Goal: Information Seeking & Learning: Compare options

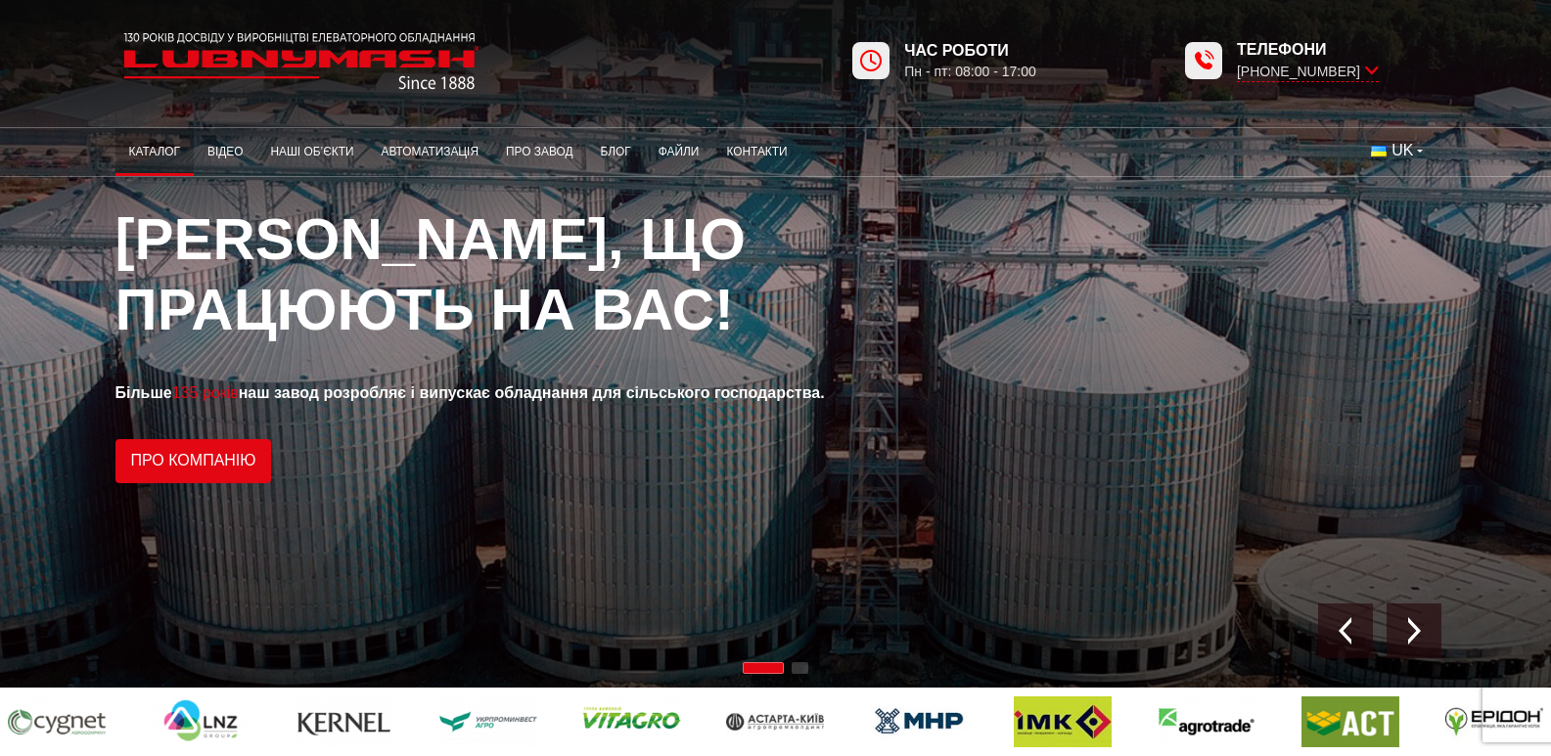
click at [115, 144] on link "Каталог" at bounding box center [154, 152] width 78 height 38
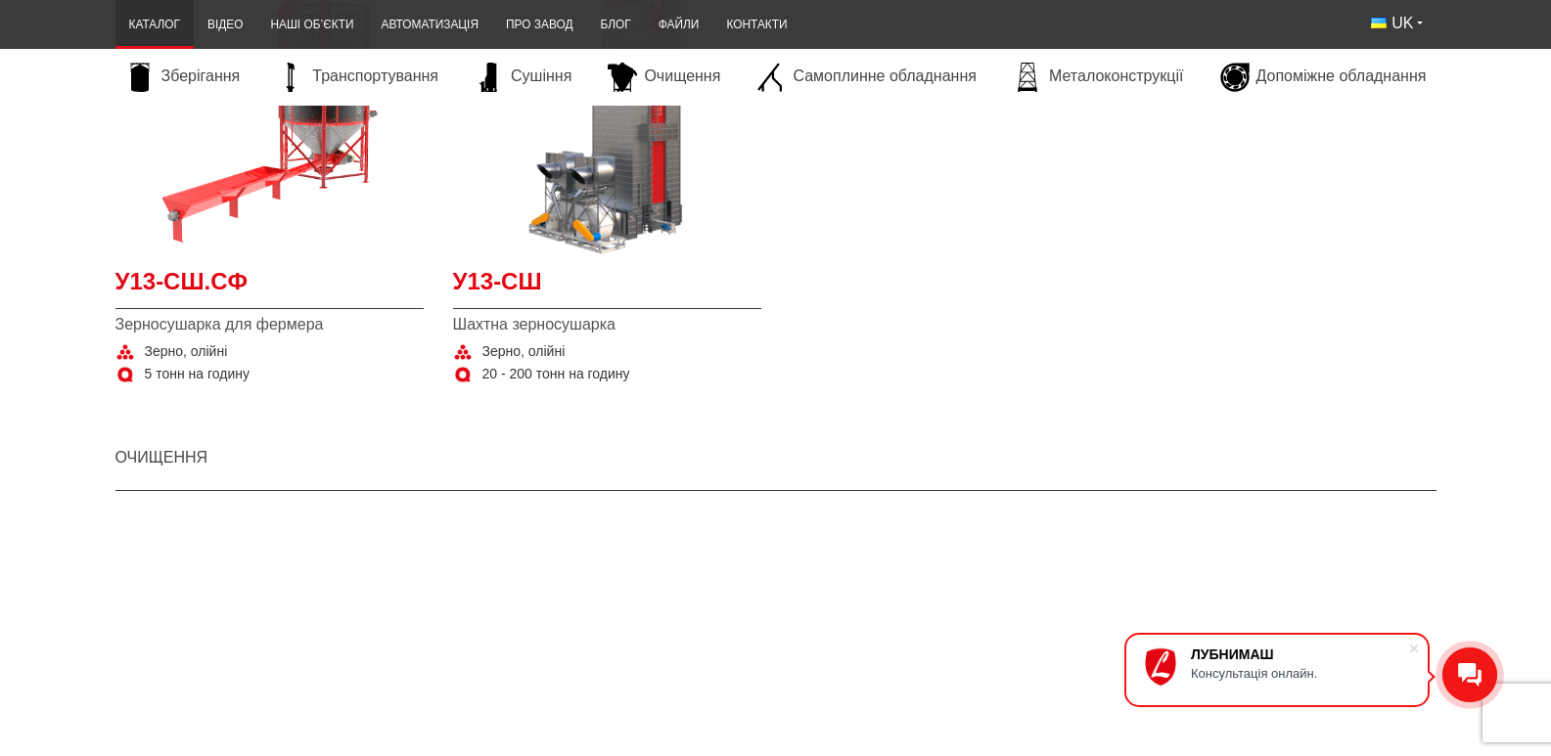
scroll to position [2642, 0]
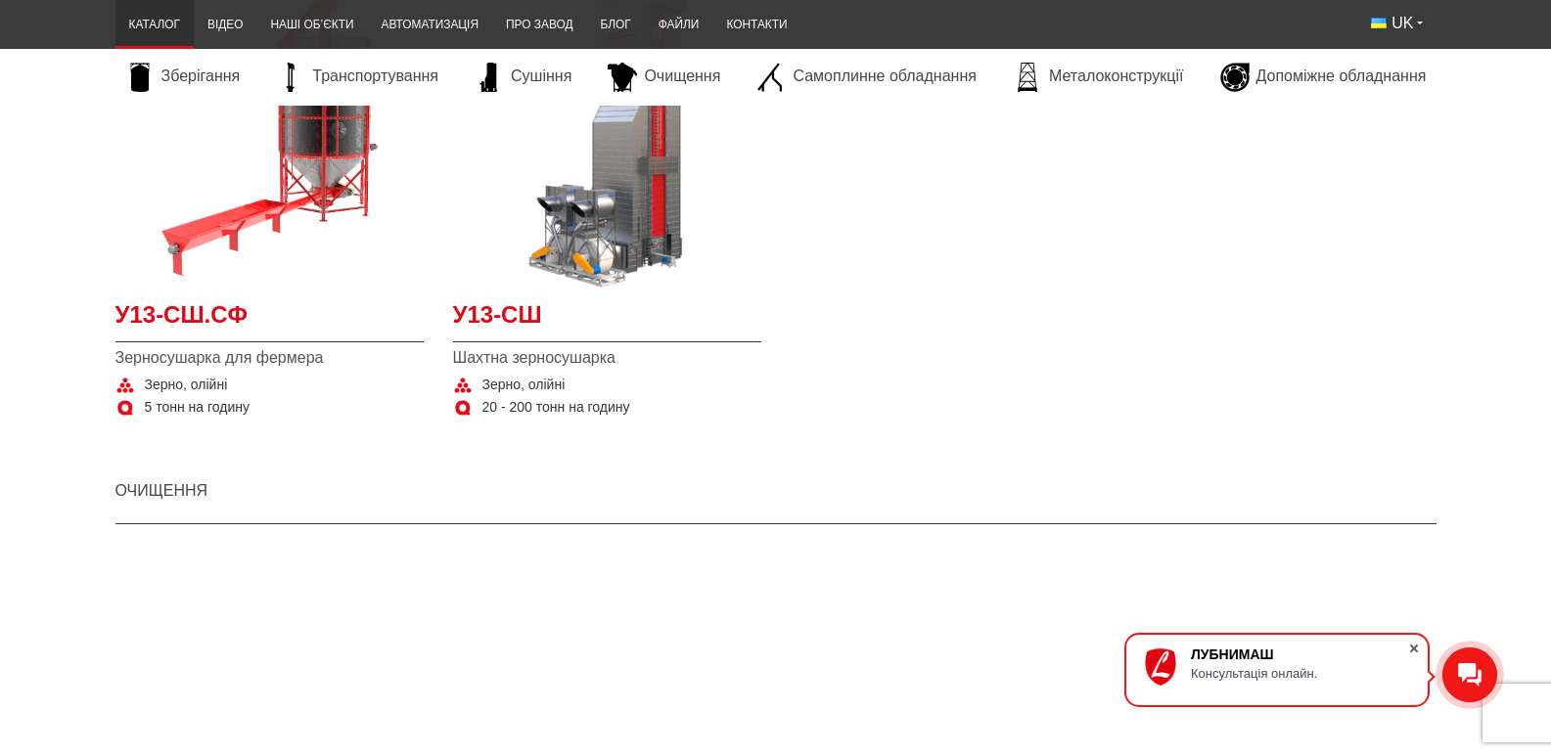
click at [1414, 653] on span at bounding box center [1414, 649] width 20 height 20
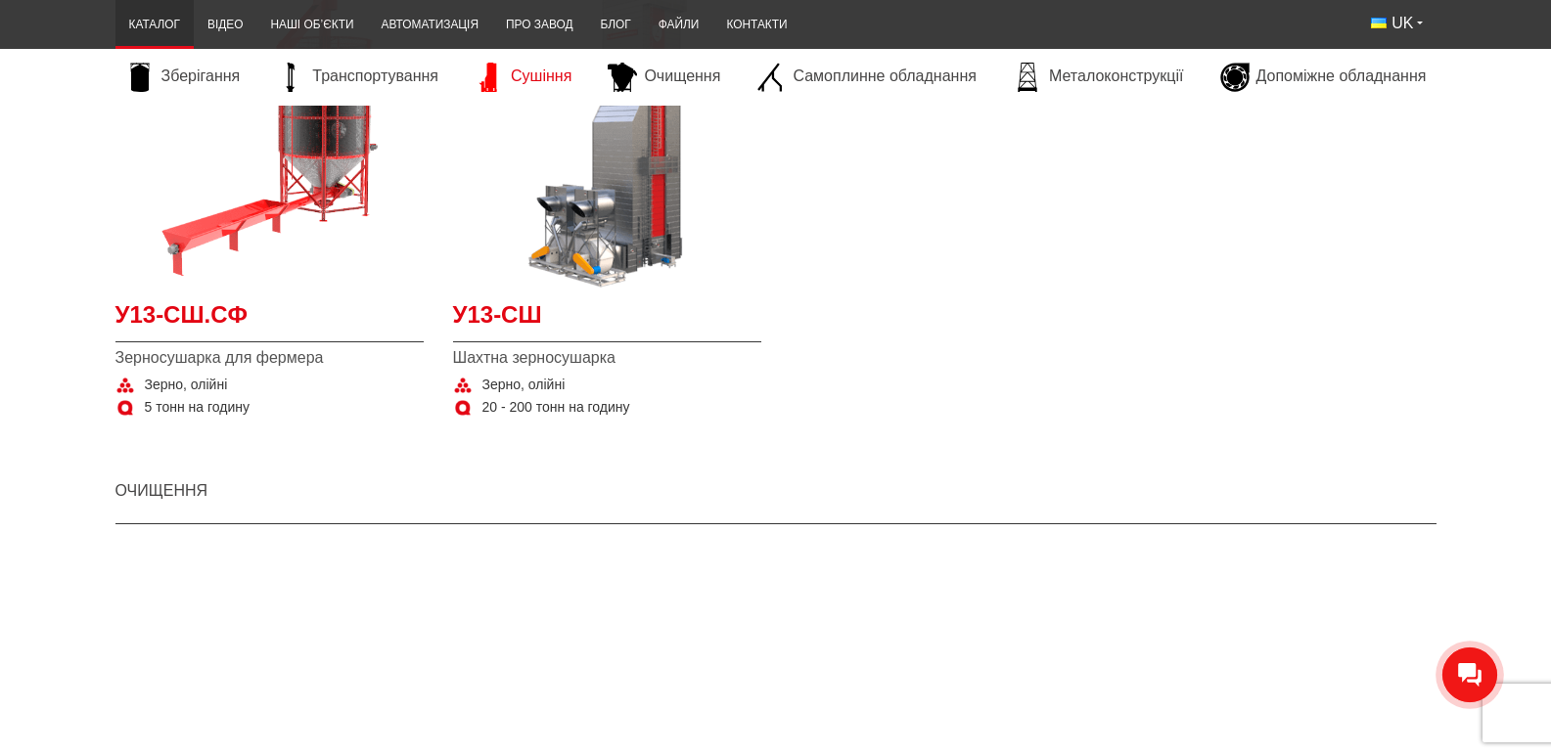
click at [511, 75] on span "Сушіння" at bounding box center [541, 77] width 61 height 22
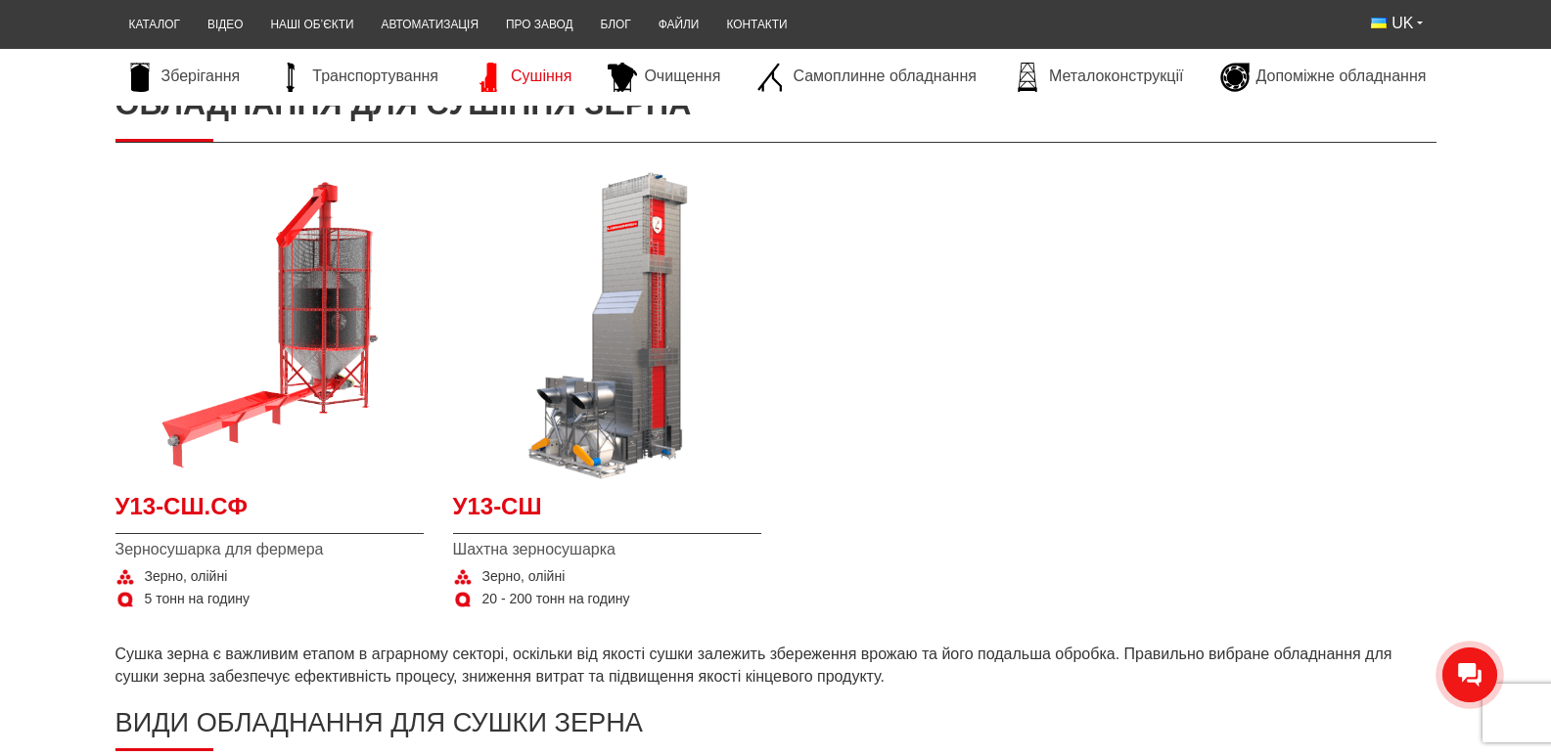
scroll to position [294, 0]
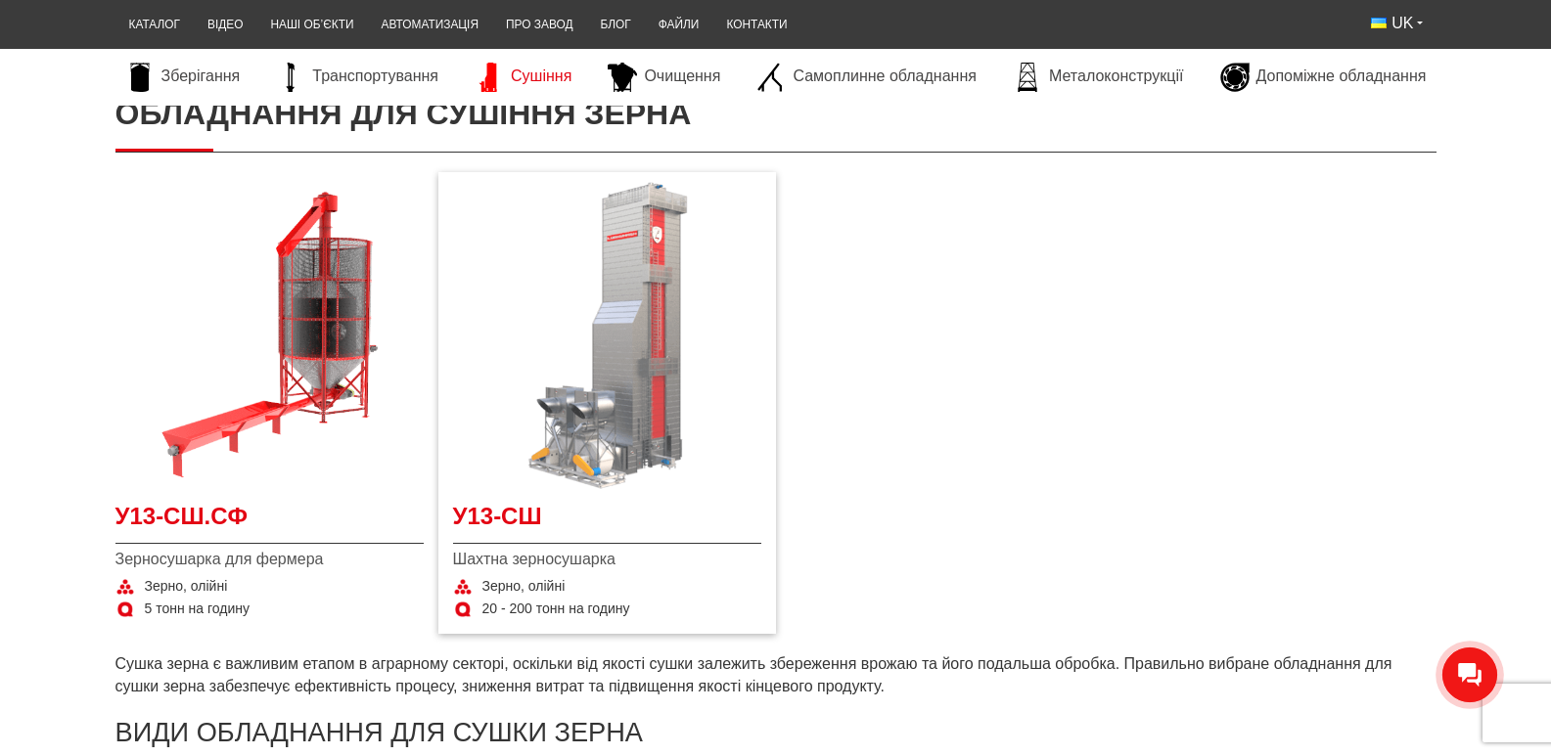
click at [553, 432] on img at bounding box center [607, 336] width 308 height 308
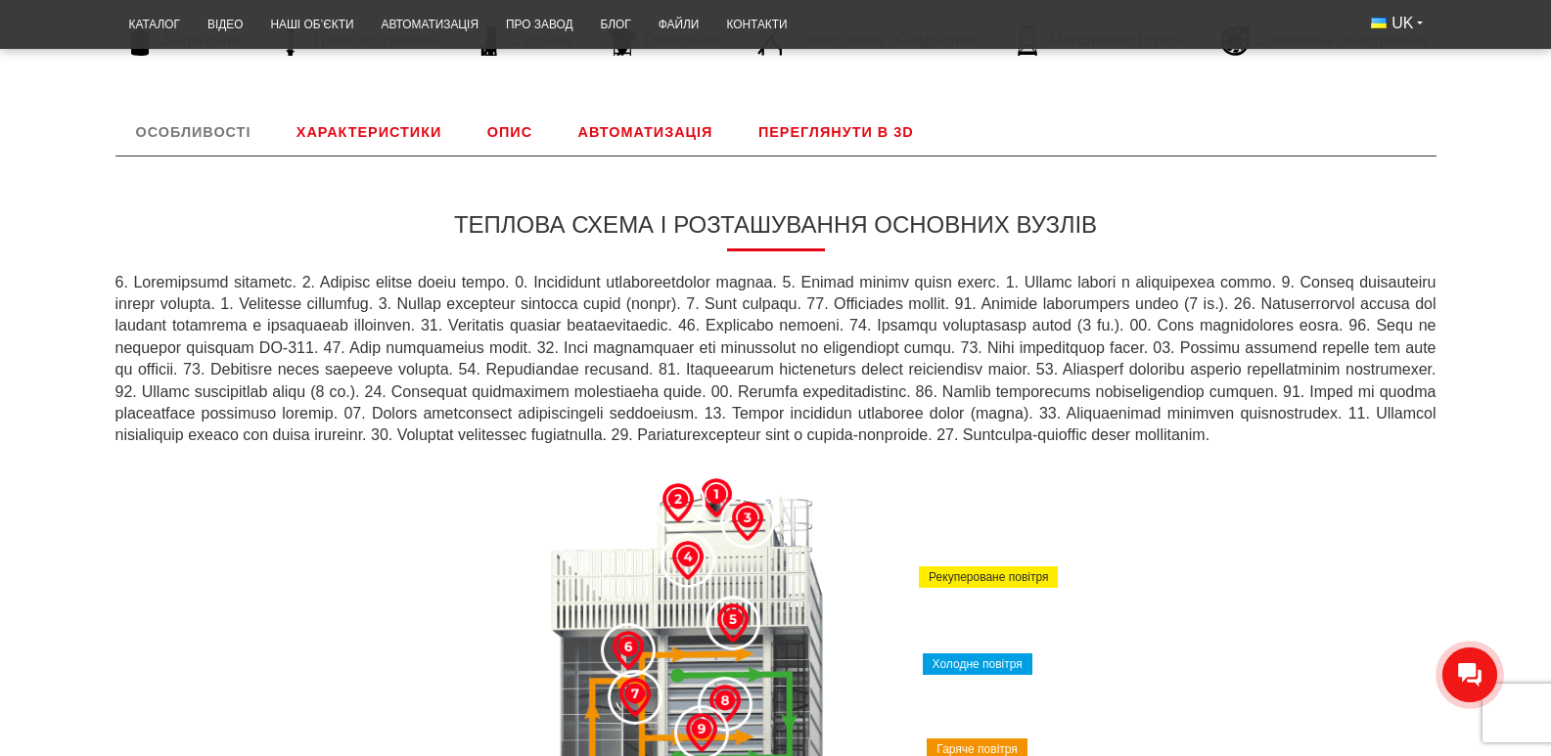
scroll to position [539, 0]
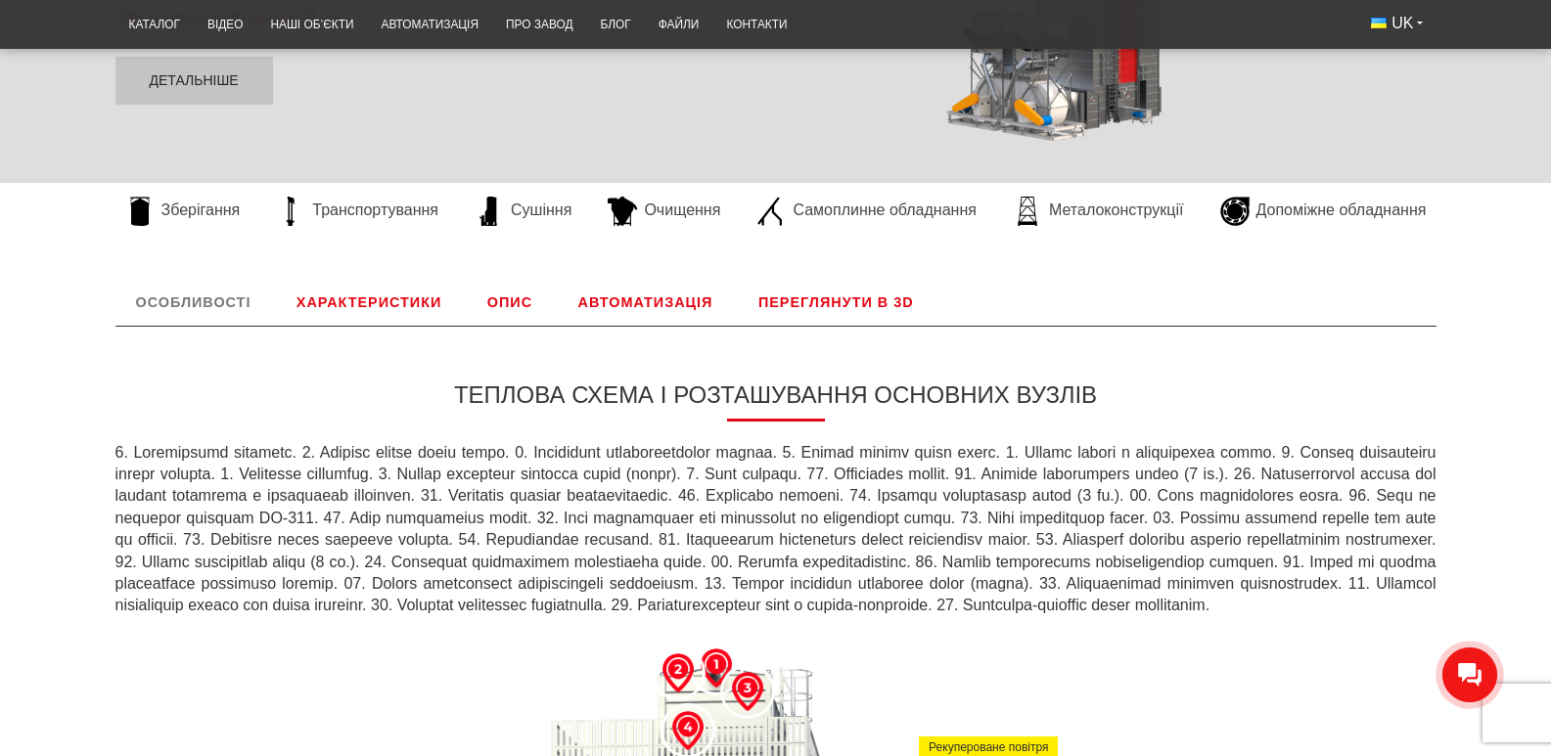
click at [334, 326] on link "Характеристики" at bounding box center [369, 302] width 186 height 47
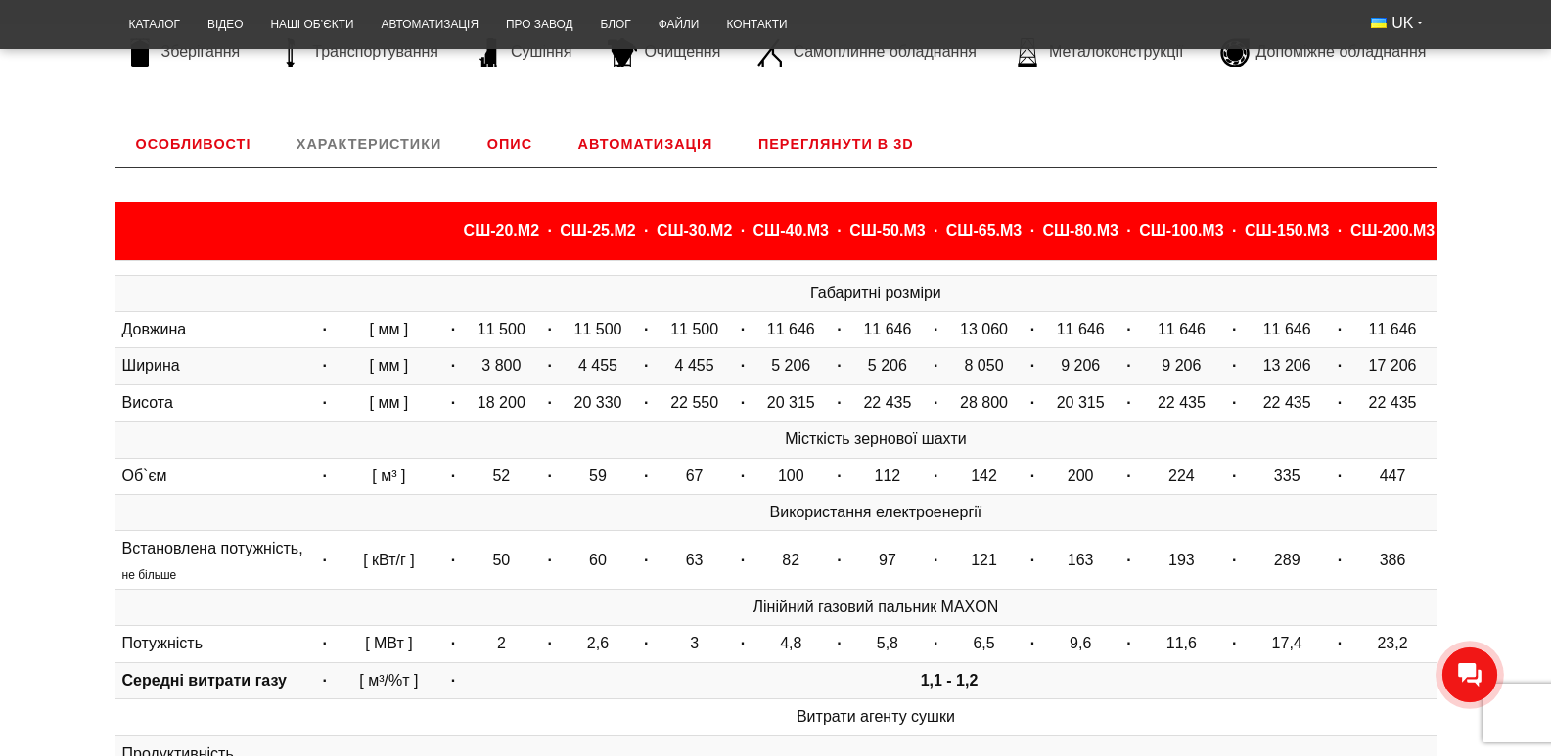
scroll to position [692, 0]
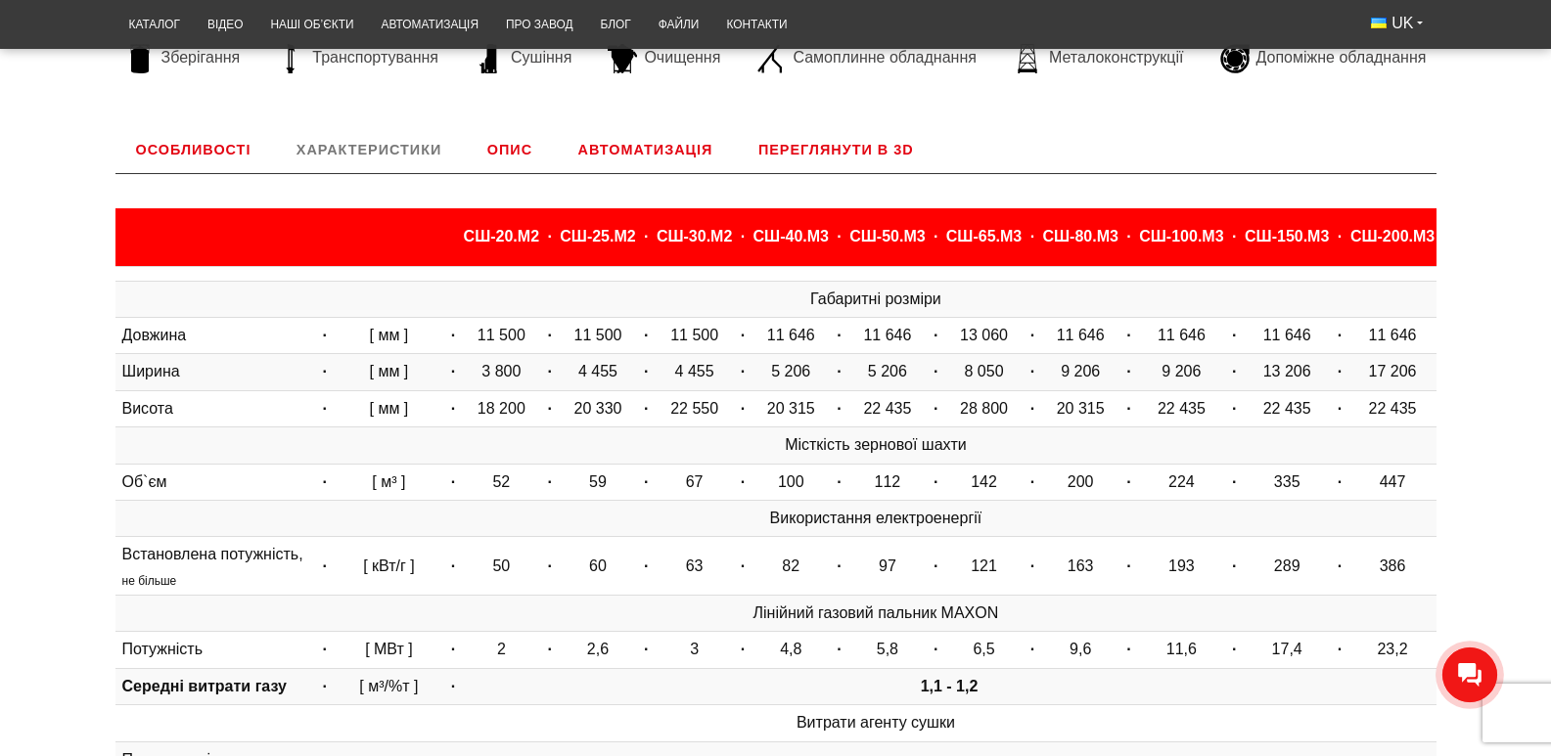
click at [467, 173] on link "Опис" at bounding box center [510, 149] width 86 height 47
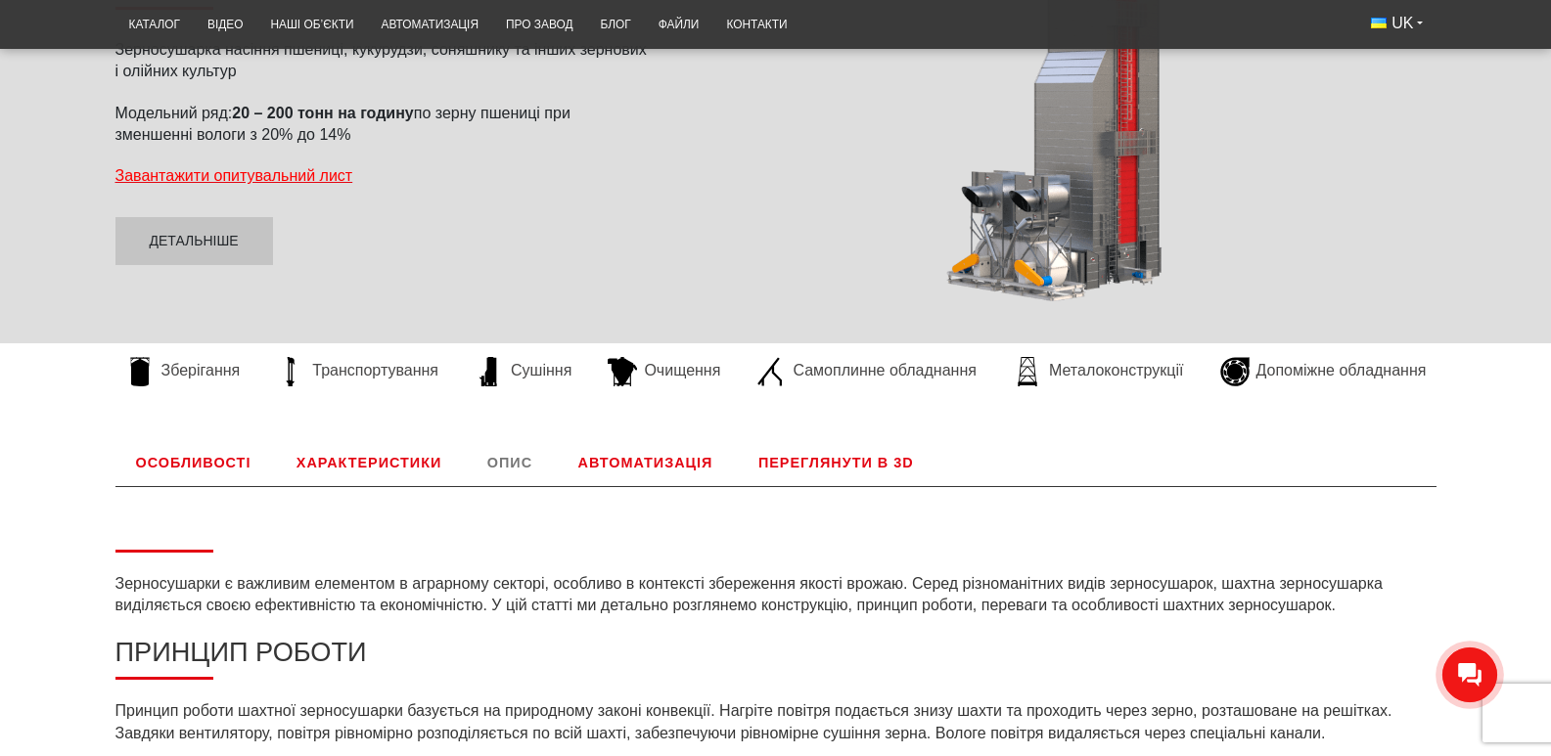
scroll to position [196, 0]
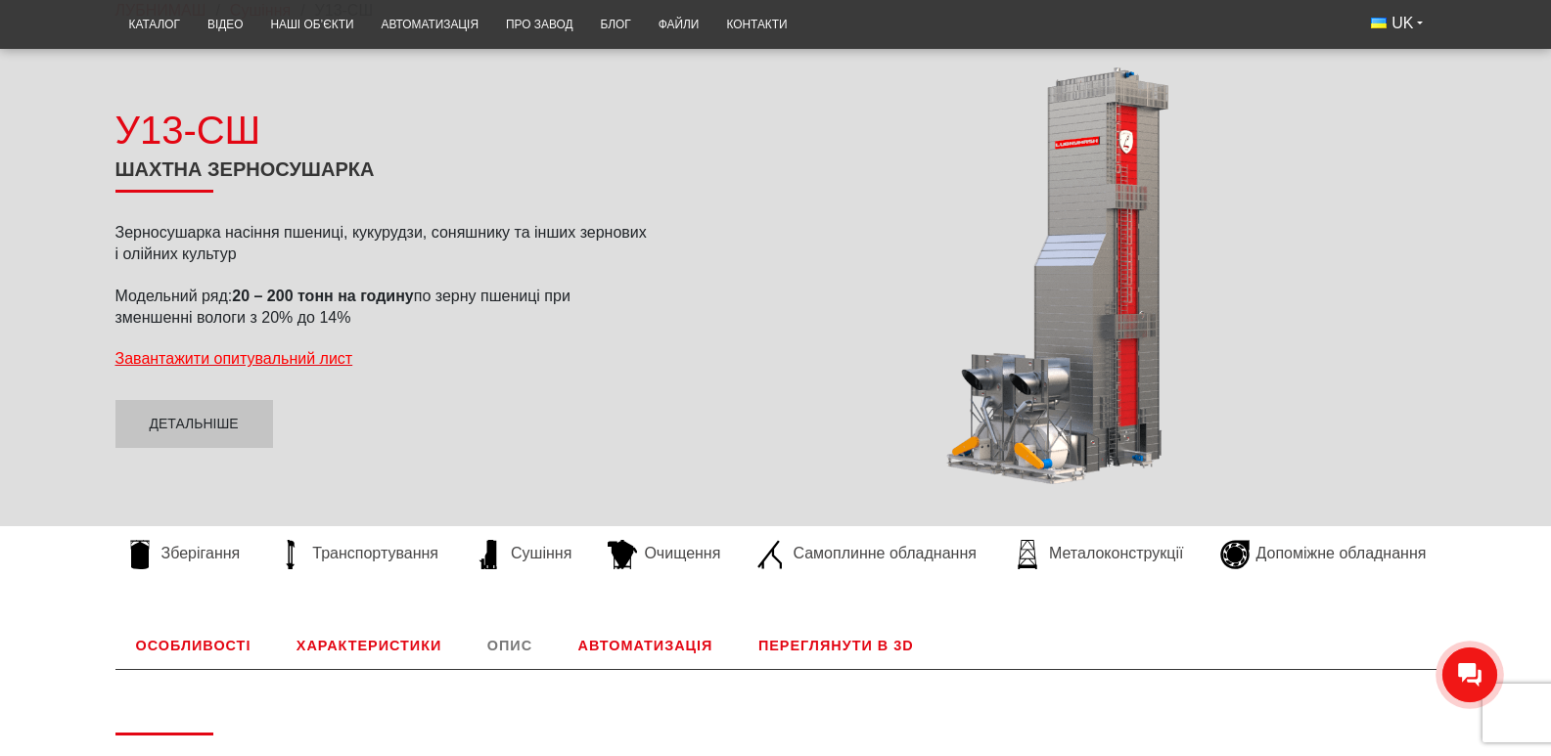
click at [866, 289] on div at bounding box center [1057, 276] width 758 height 442
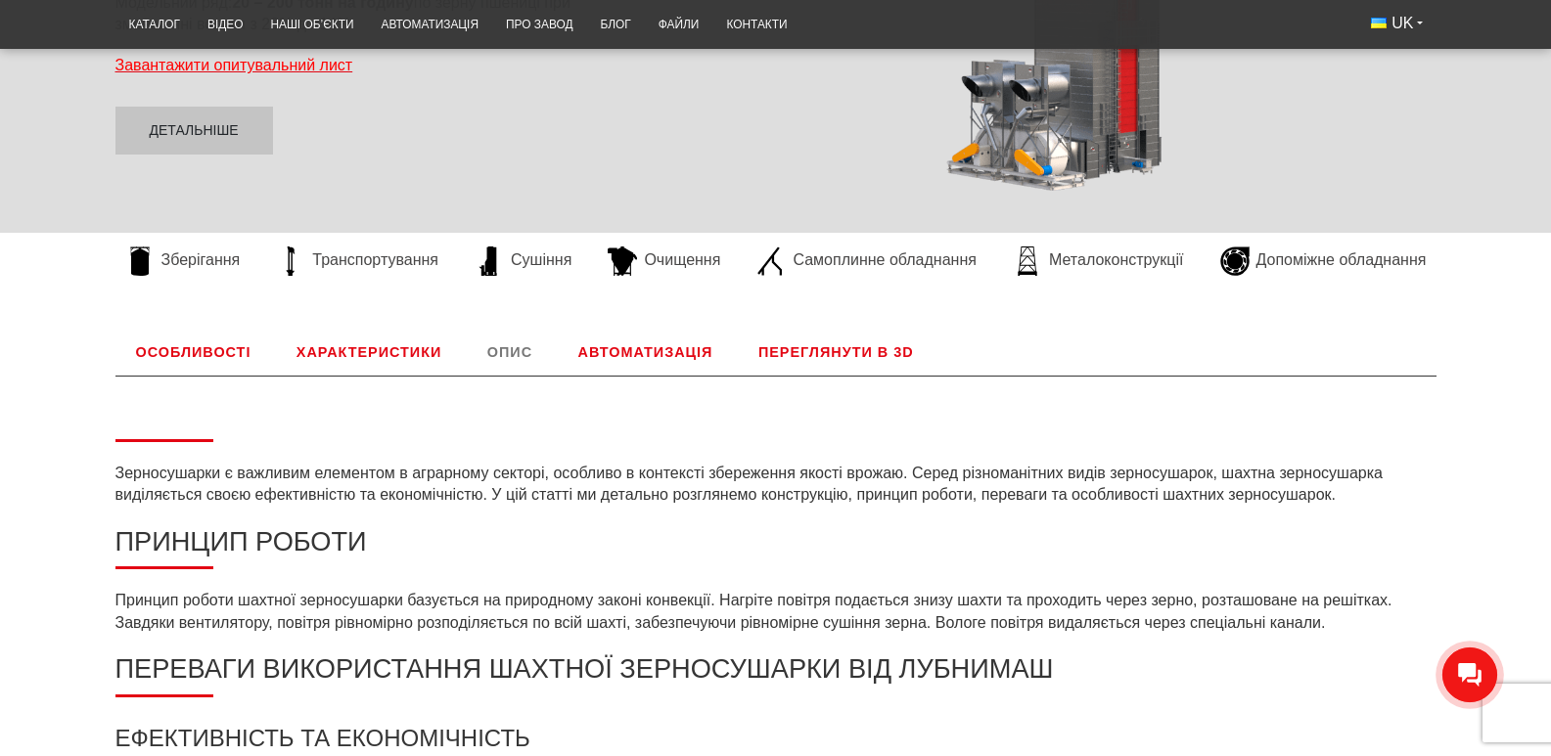
scroll to position [587, 0]
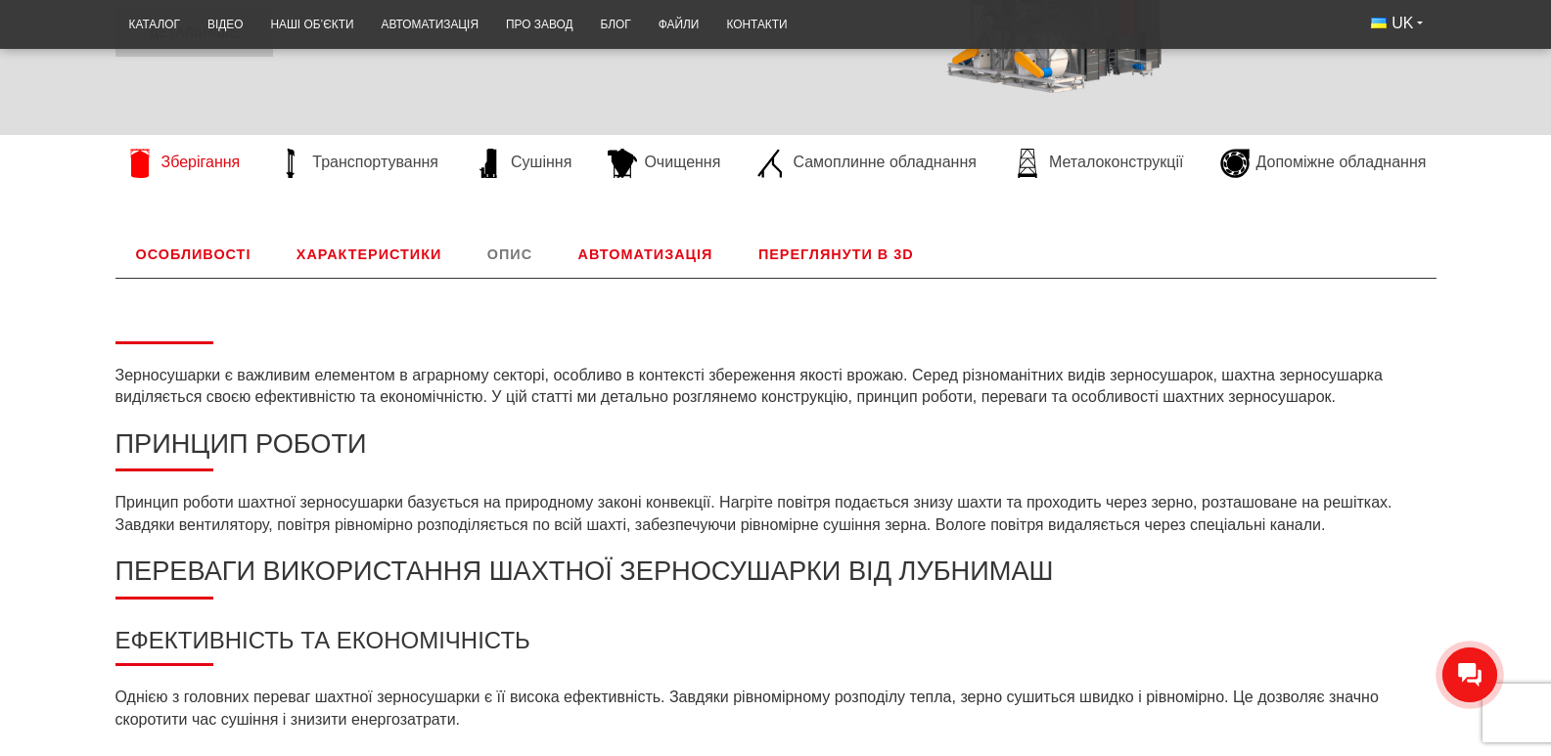
click at [115, 178] on link "Зберігання" at bounding box center [182, 163] width 135 height 29
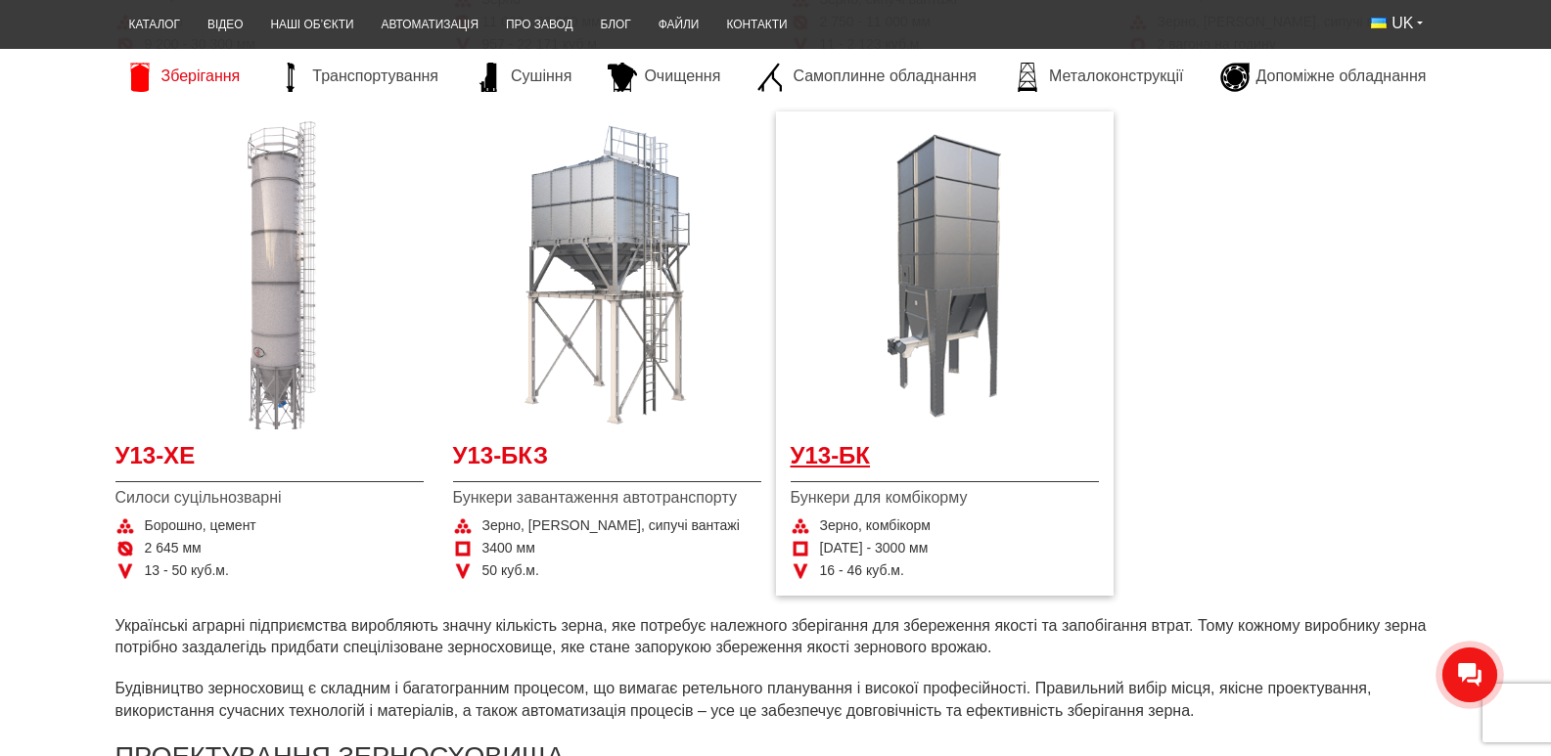
scroll to position [294, 0]
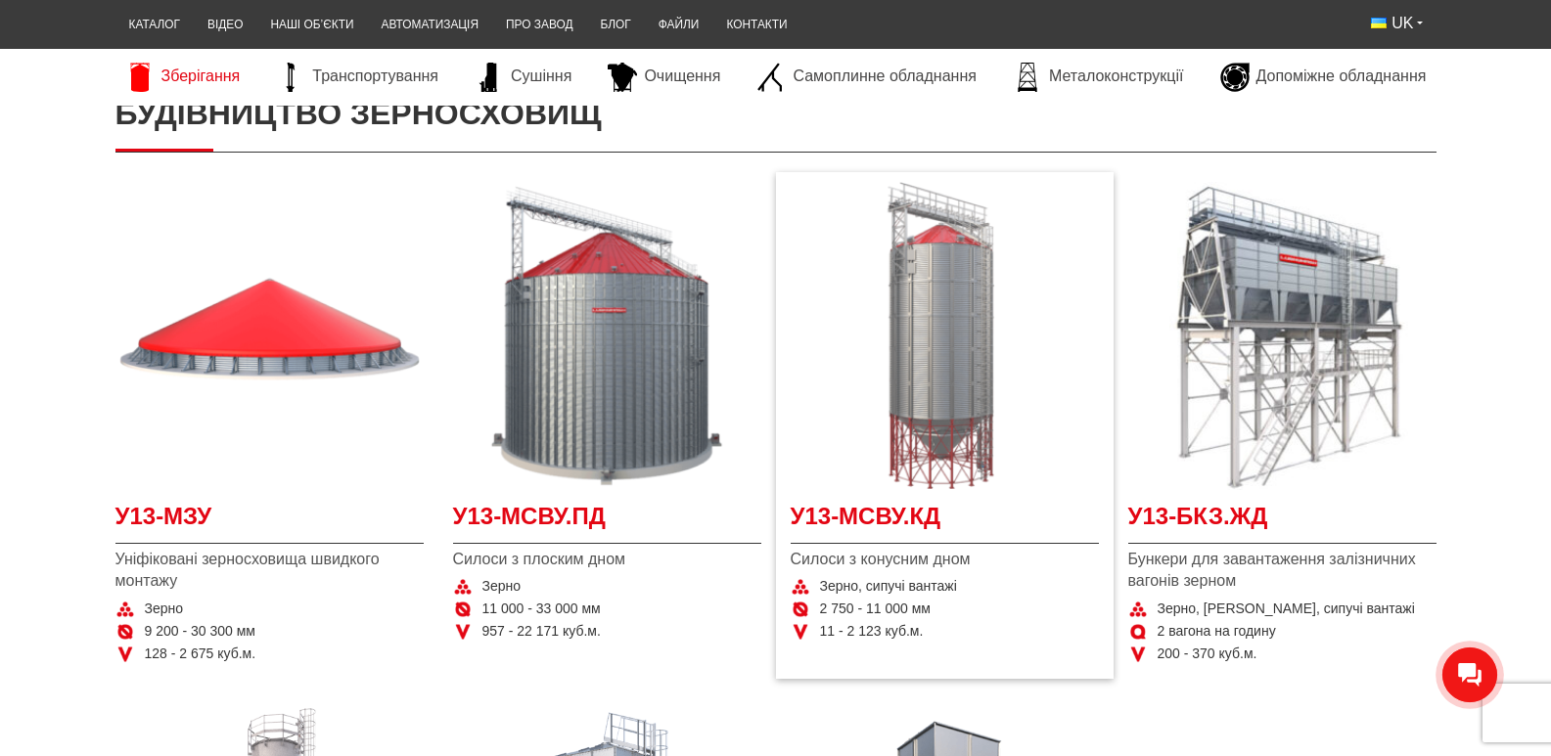
click at [990, 422] on img at bounding box center [945, 336] width 308 height 308
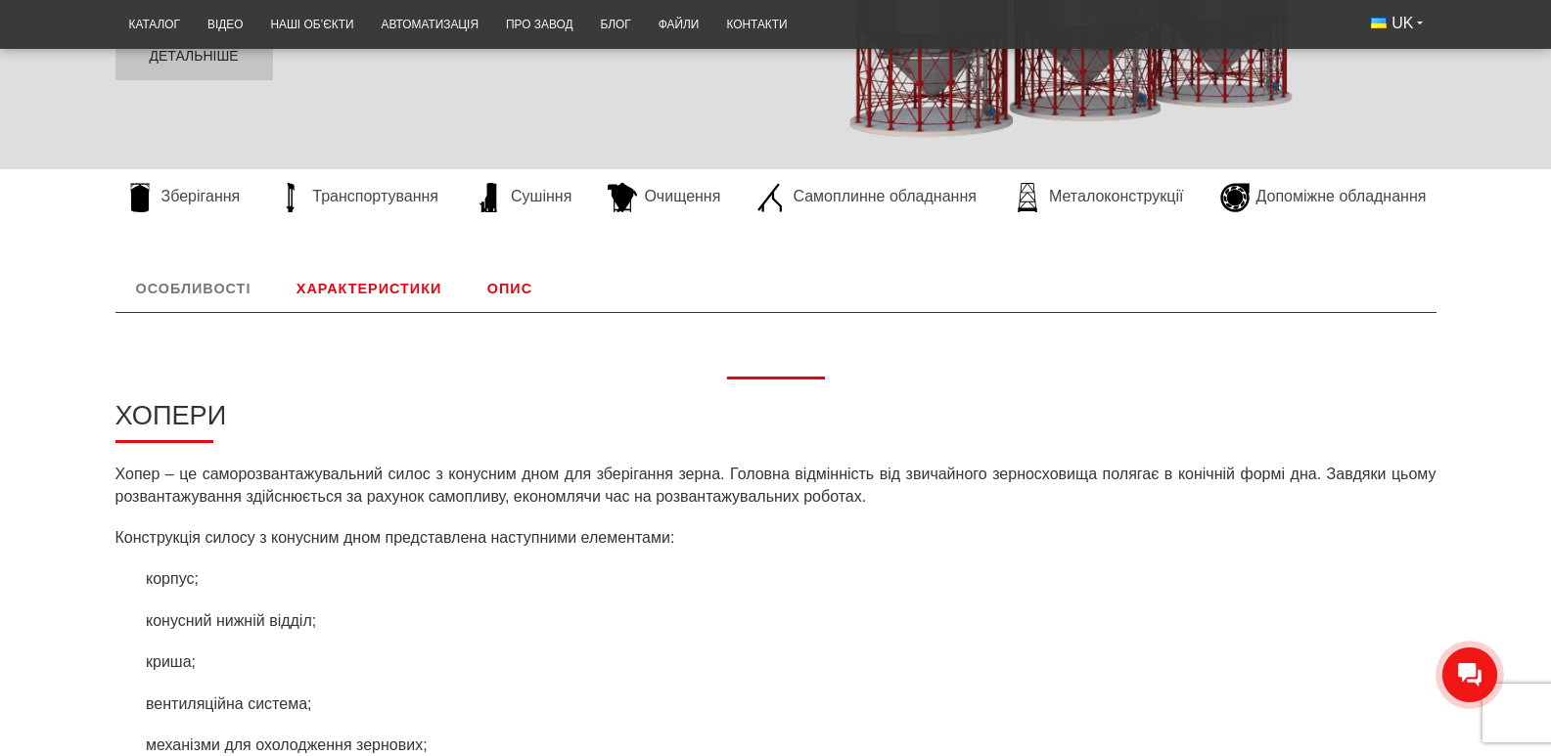
scroll to position [587, 0]
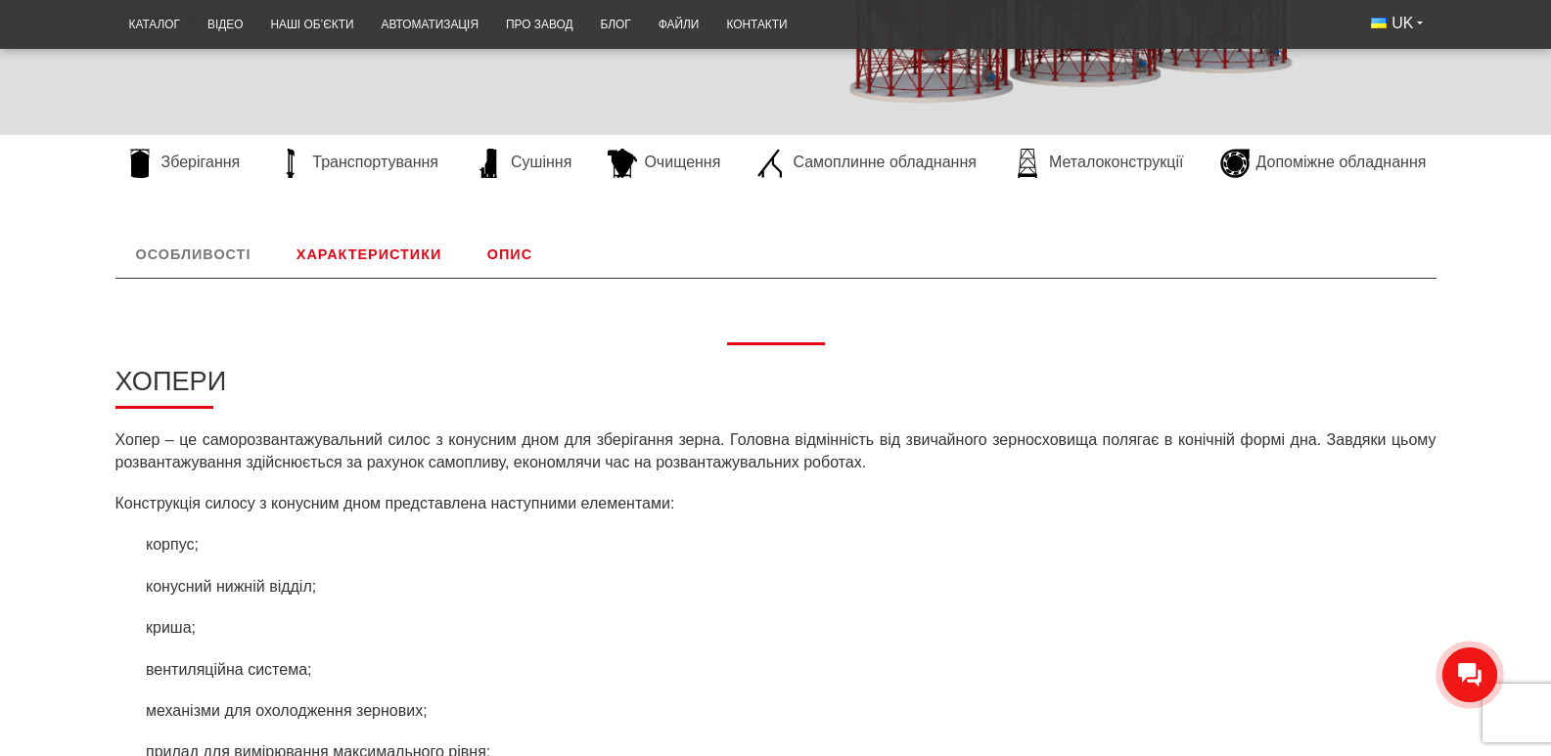
click at [309, 278] on link "Характеристики" at bounding box center [369, 254] width 186 height 47
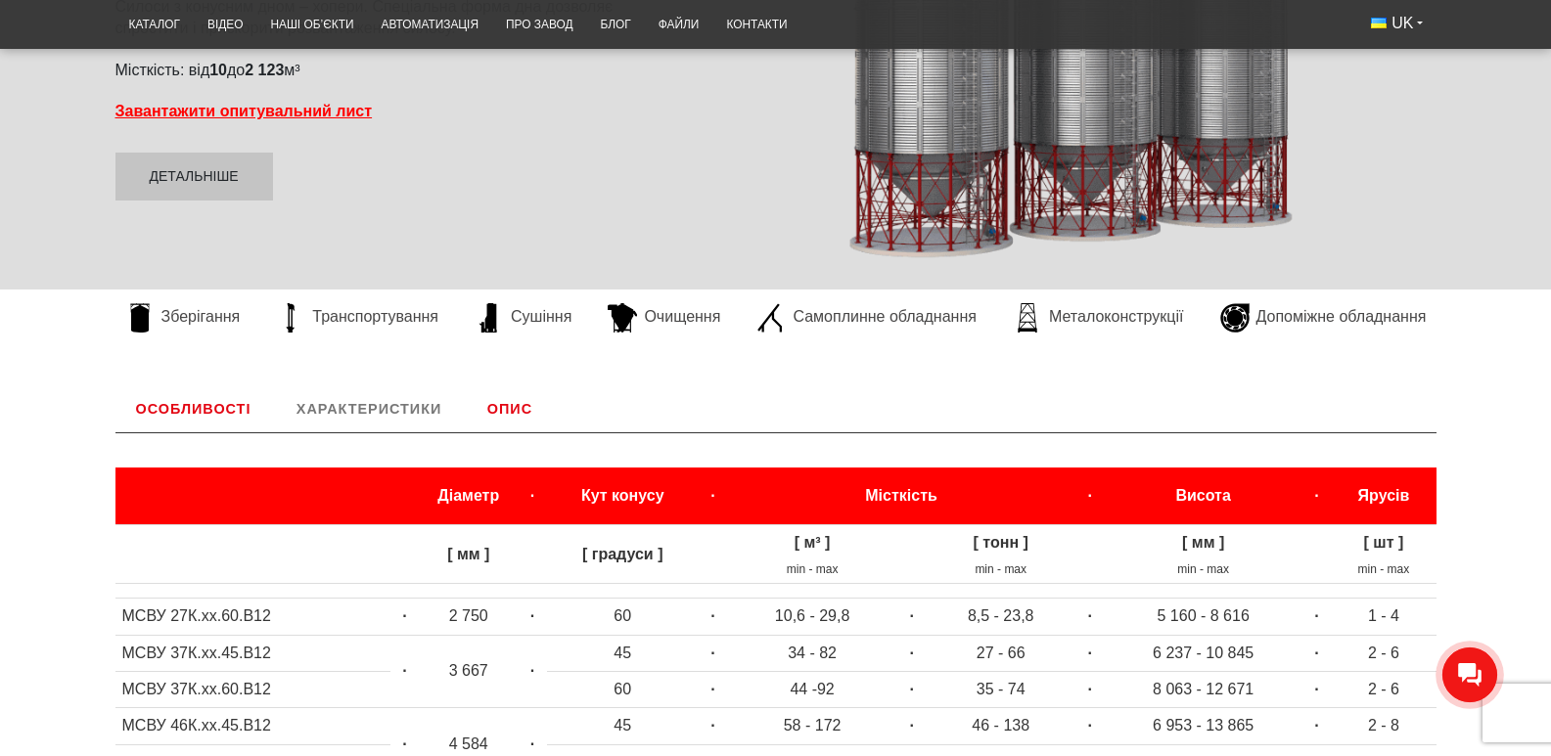
scroll to position [410, 0]
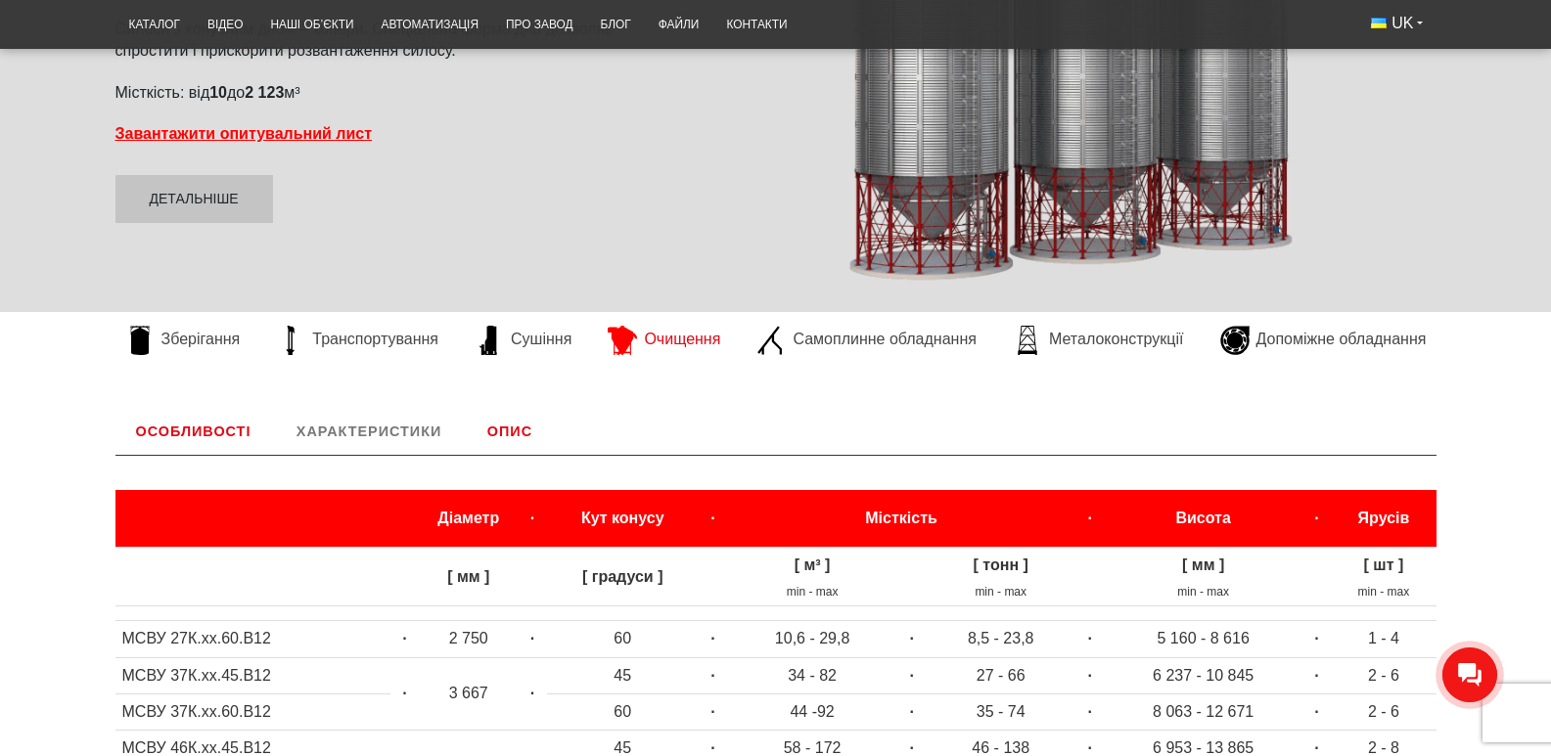
click at [660, 350] on span "Очищення" at bounding box center [682, 340] width 76 height 22
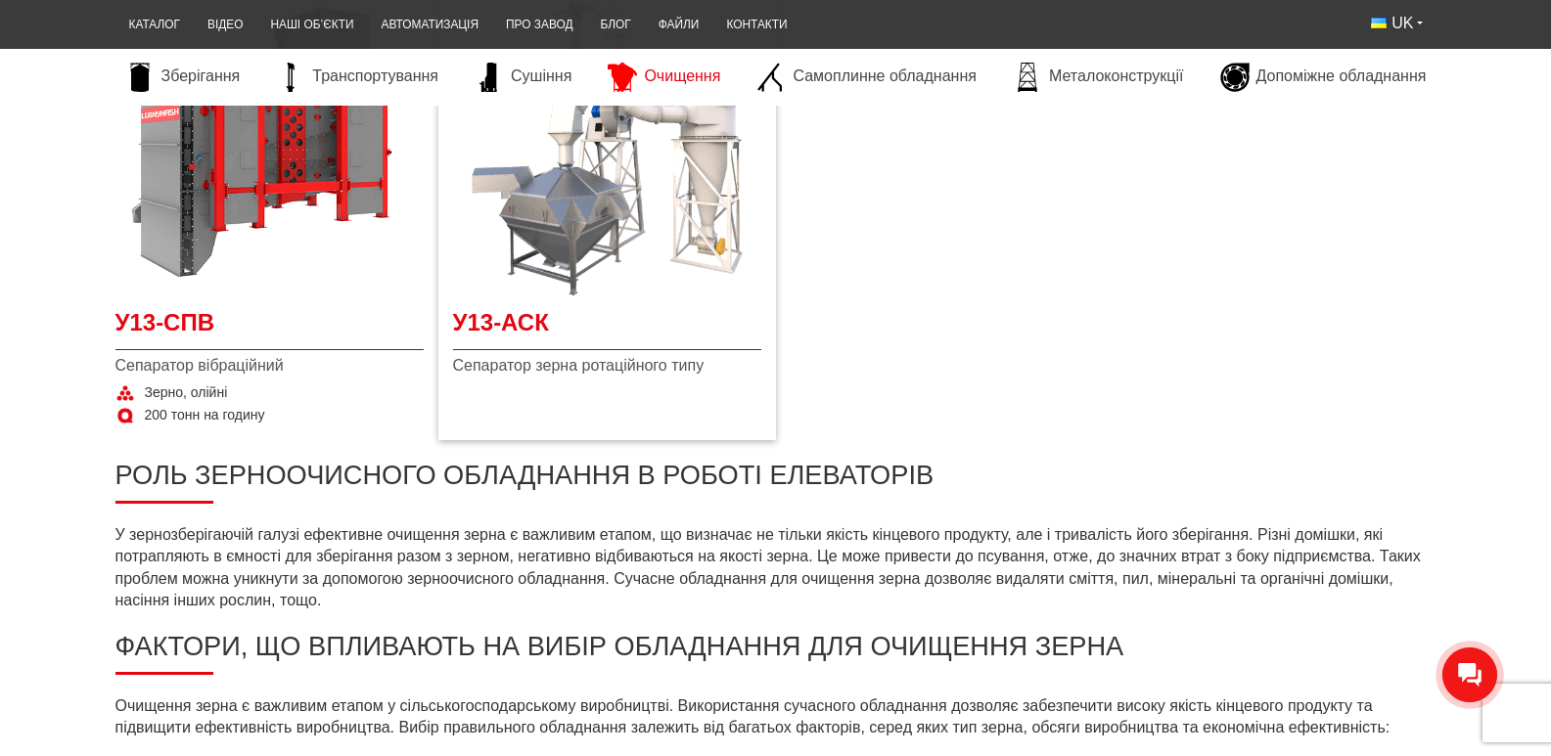
scroll to position [489, 0]
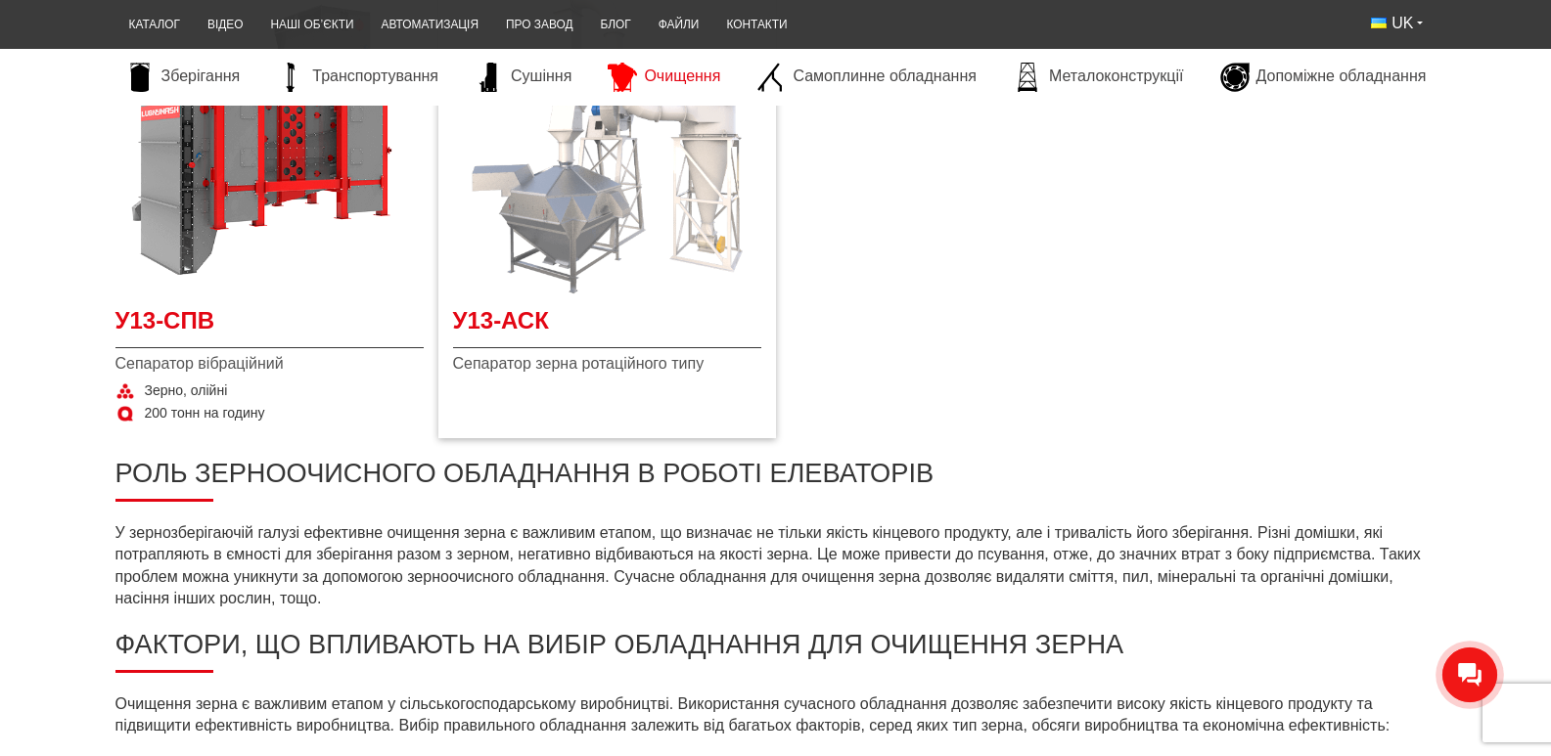
click at [597, 204] on img at bounding box center [607, 140] width 308 height 308
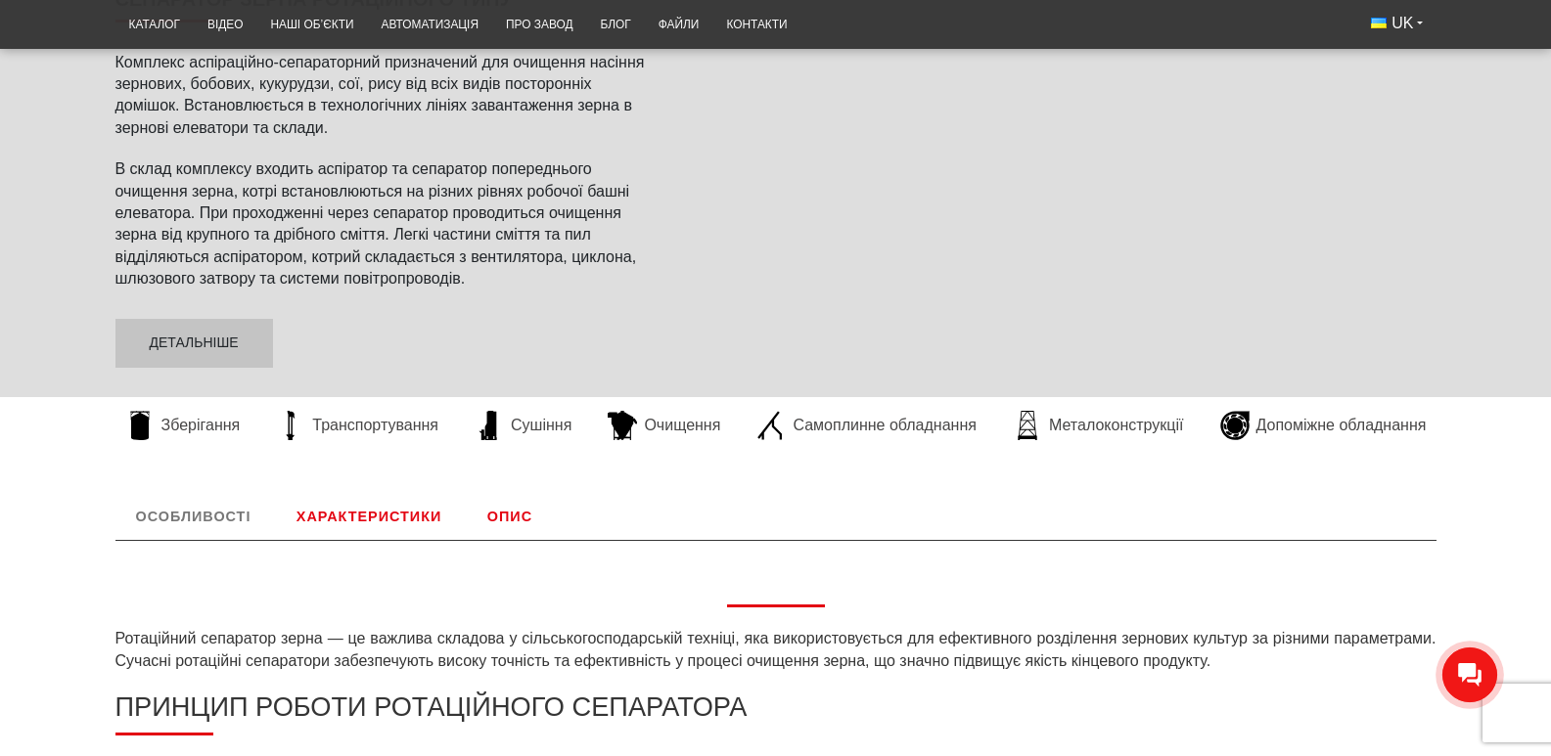
scroll to position [294, 0]
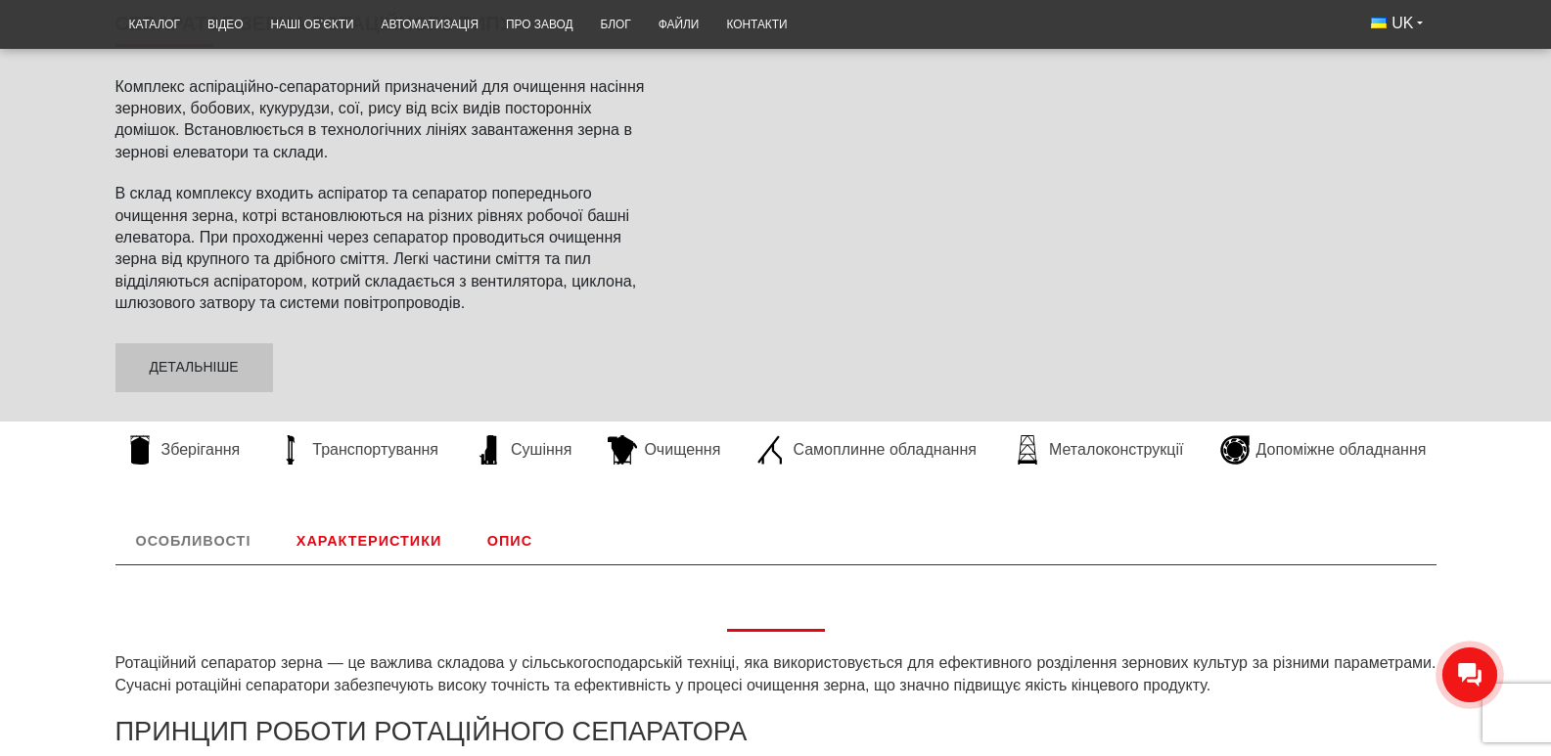
click at [334, 533] on link "Характеристики" at bounding box center [369, 541] width 186 height 47
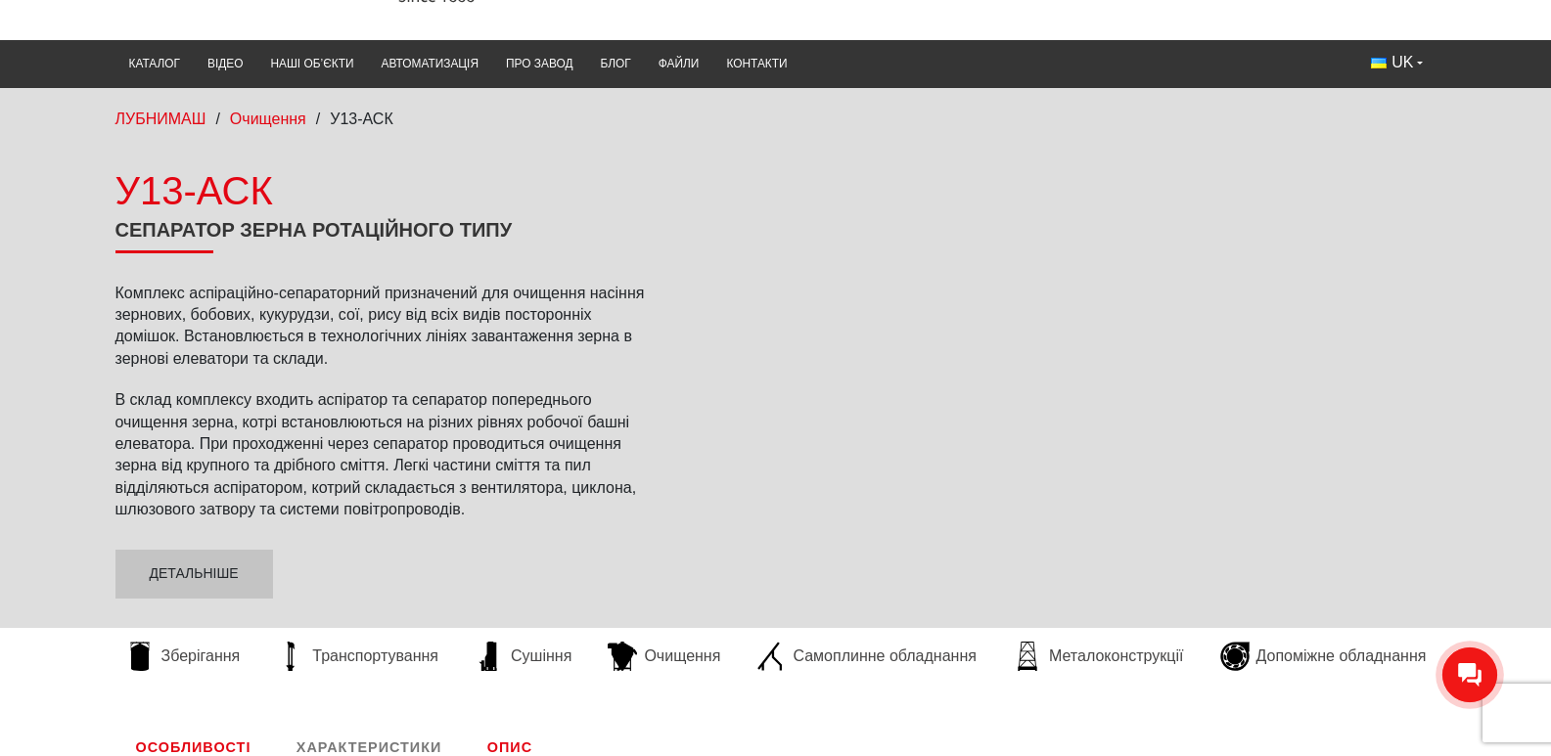
scroll to position [12, 0]
